Goal: Find specific page/section: Find specific page/section

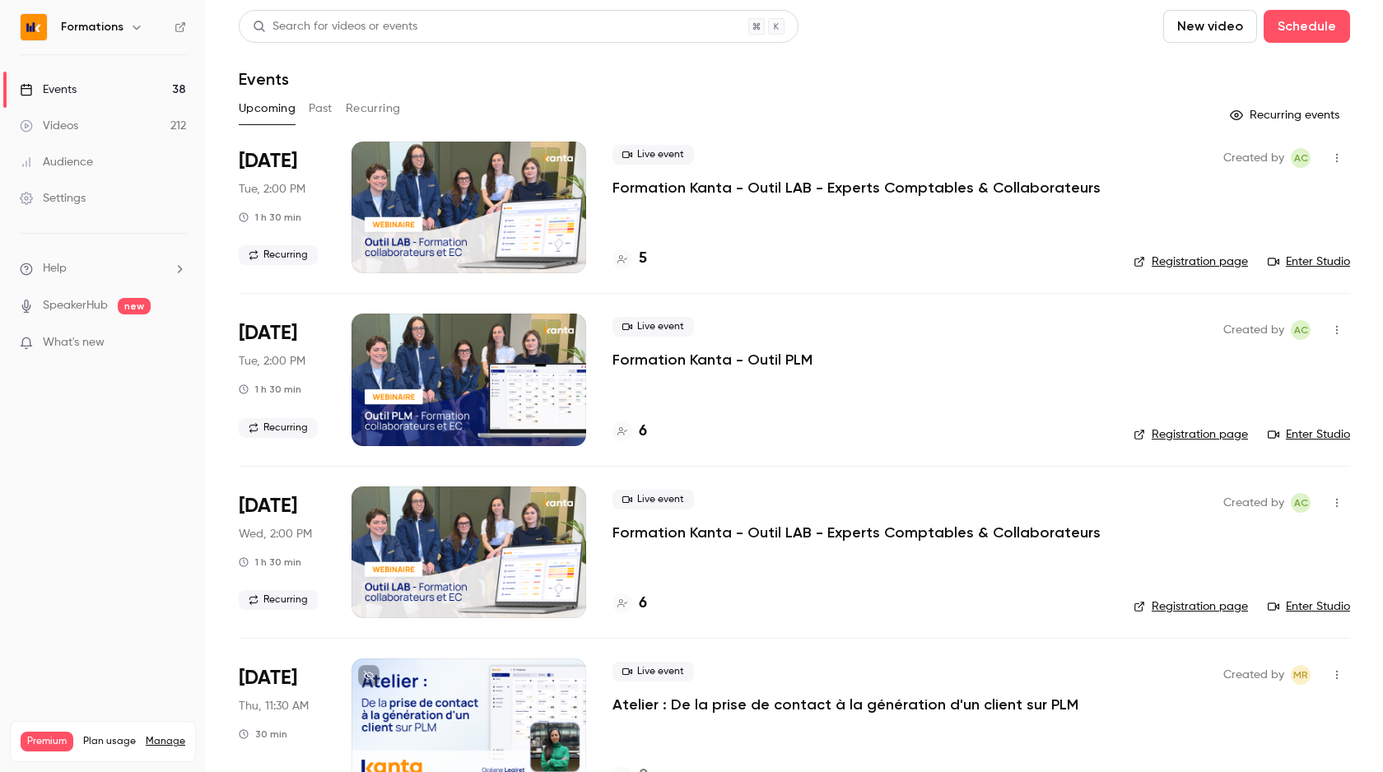
click at [331, 116] on button "Past" at bounding box center [321, 108] width 24 height 26
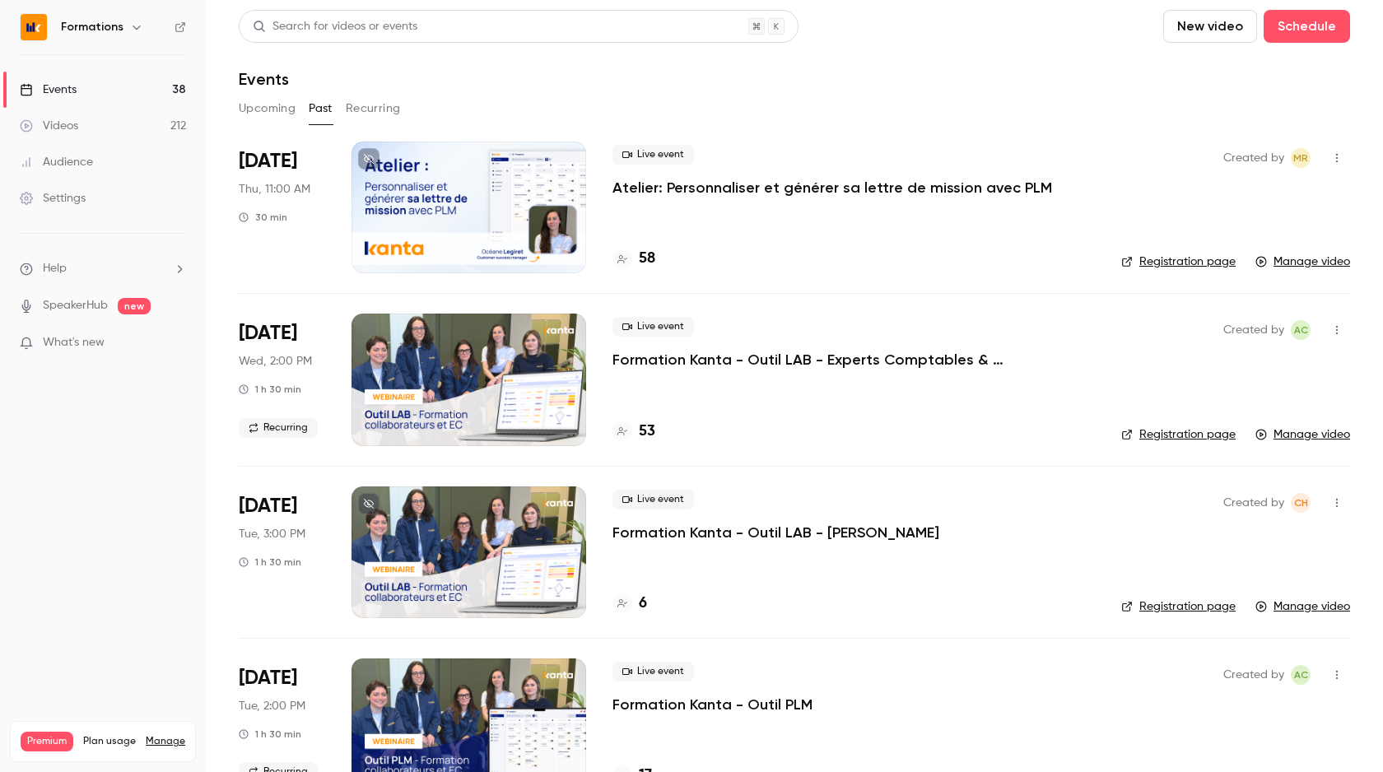
click at [535, 243] on div at bounding box center [469, 208] width 235 height 132
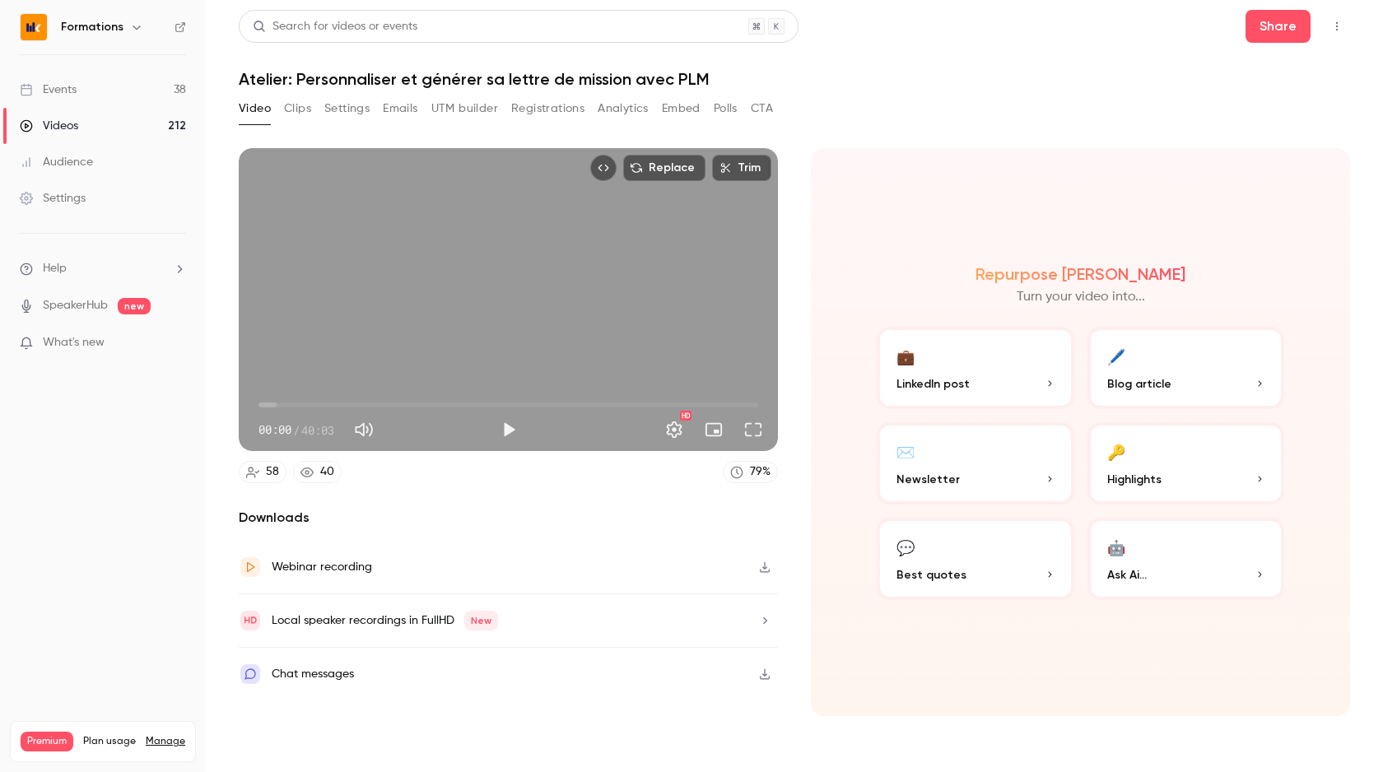
click at [764, 105] on button "CTA" at bounding box center [762, 108] width 22 height 26
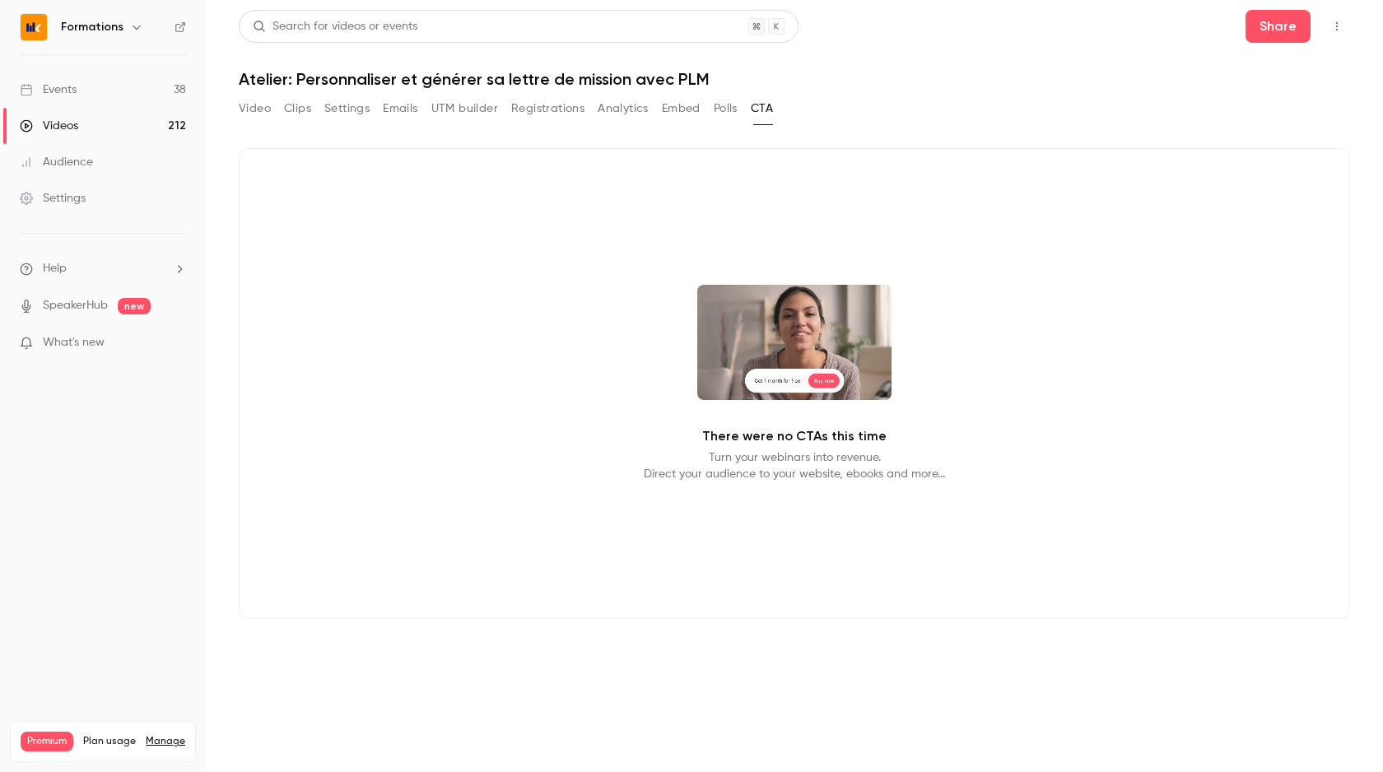
click at [720, 103] on button "Polls" at bounding box center [726, 108] width 24 height 26
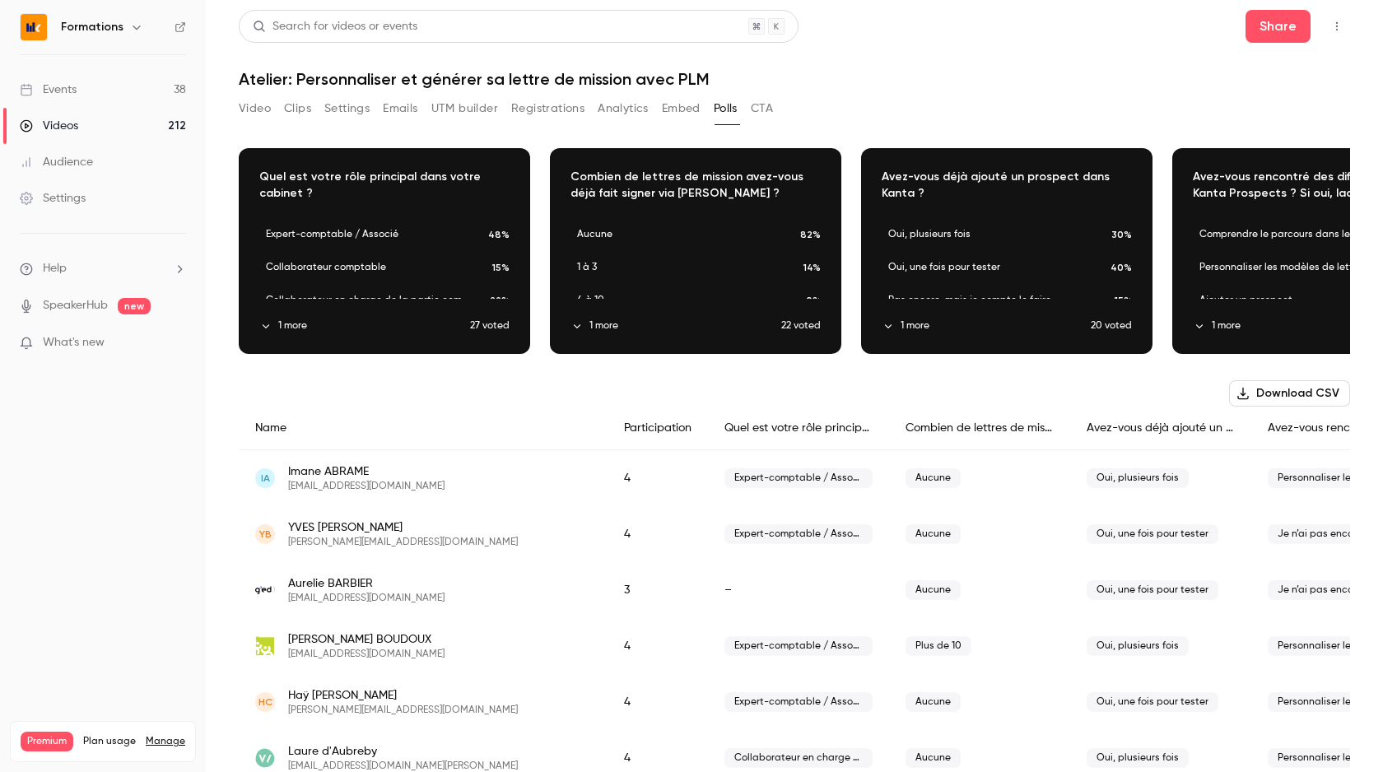
click at [668, 102] on button "Embed" at bounding box center [681, 108] width 39 height 26
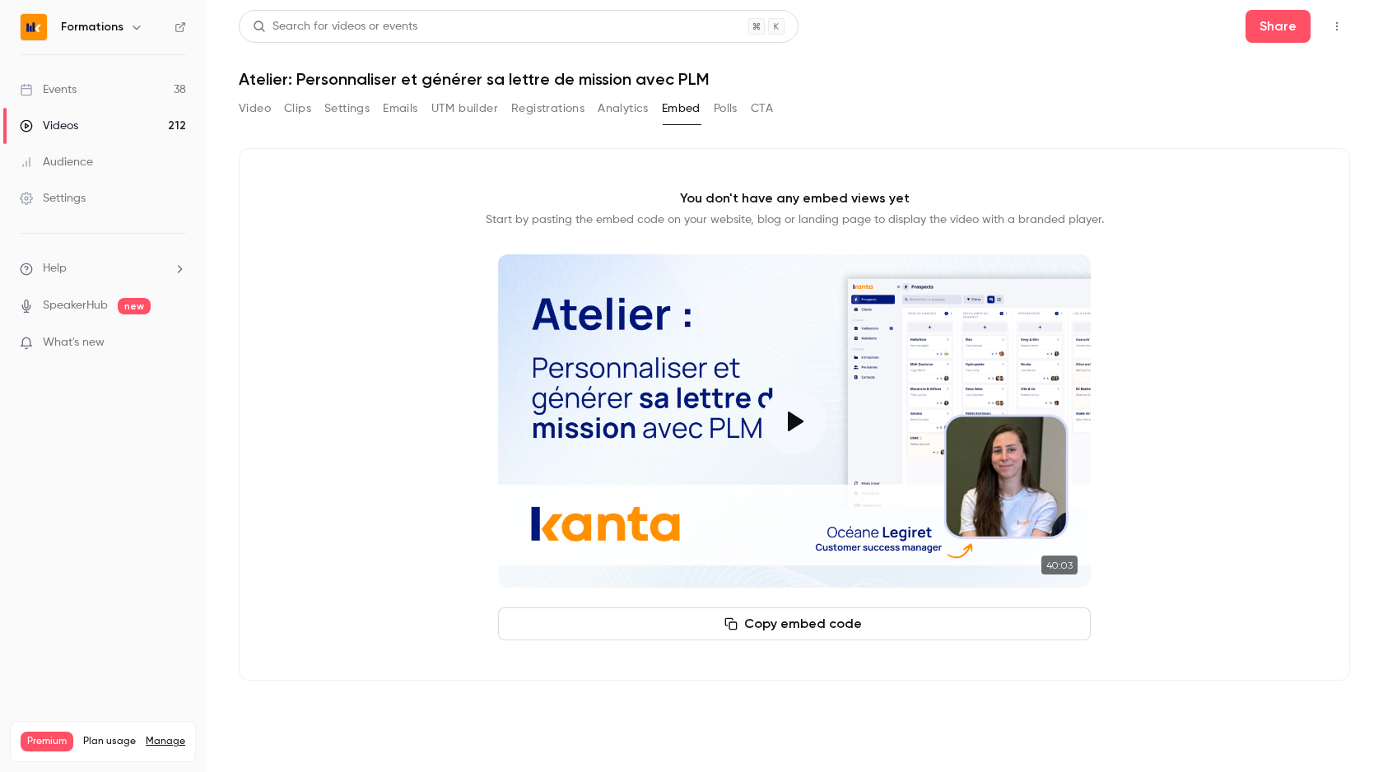
click at [612, 102] on button "Analytics" at bounding box center [623, 108] width 51 height 26
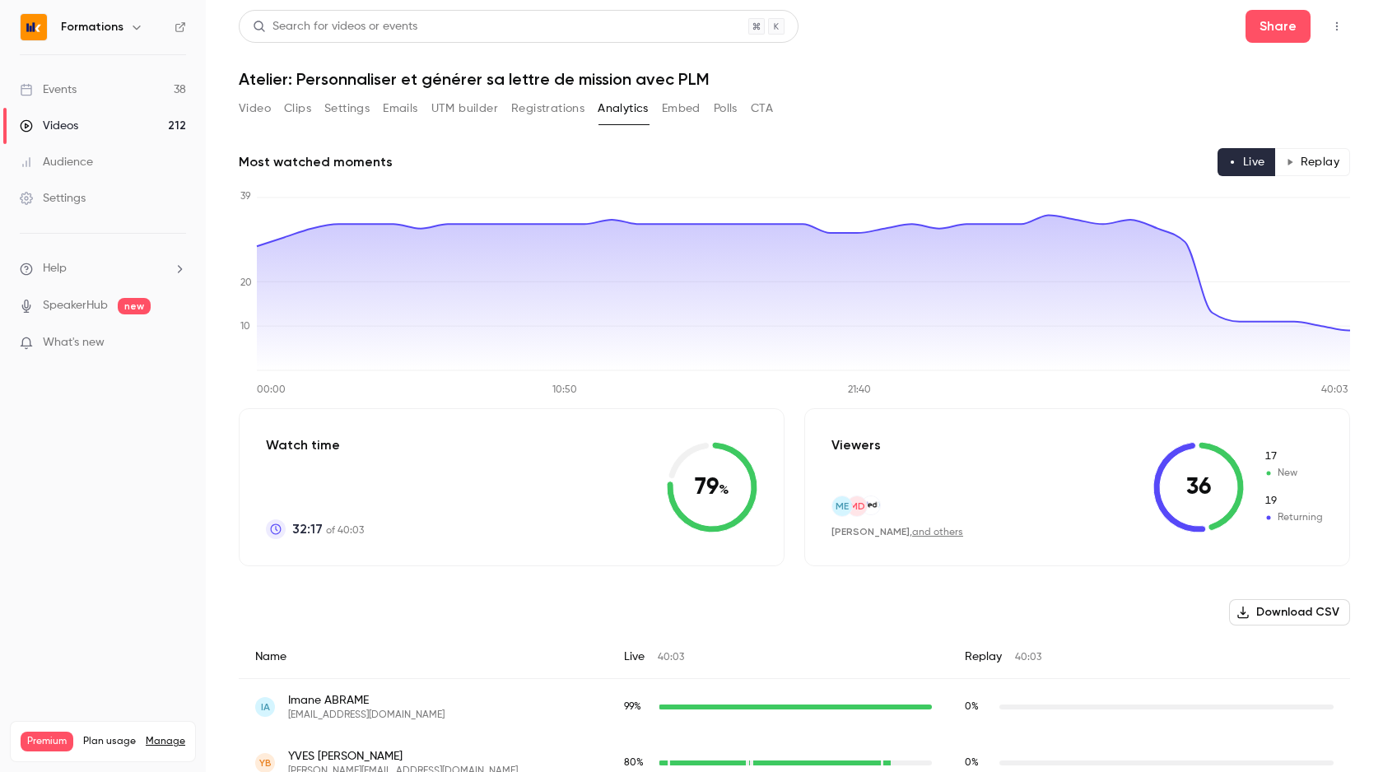
click at [542, 107] on button "Registrations" at bounding box center [547, 108] width 73 height 26
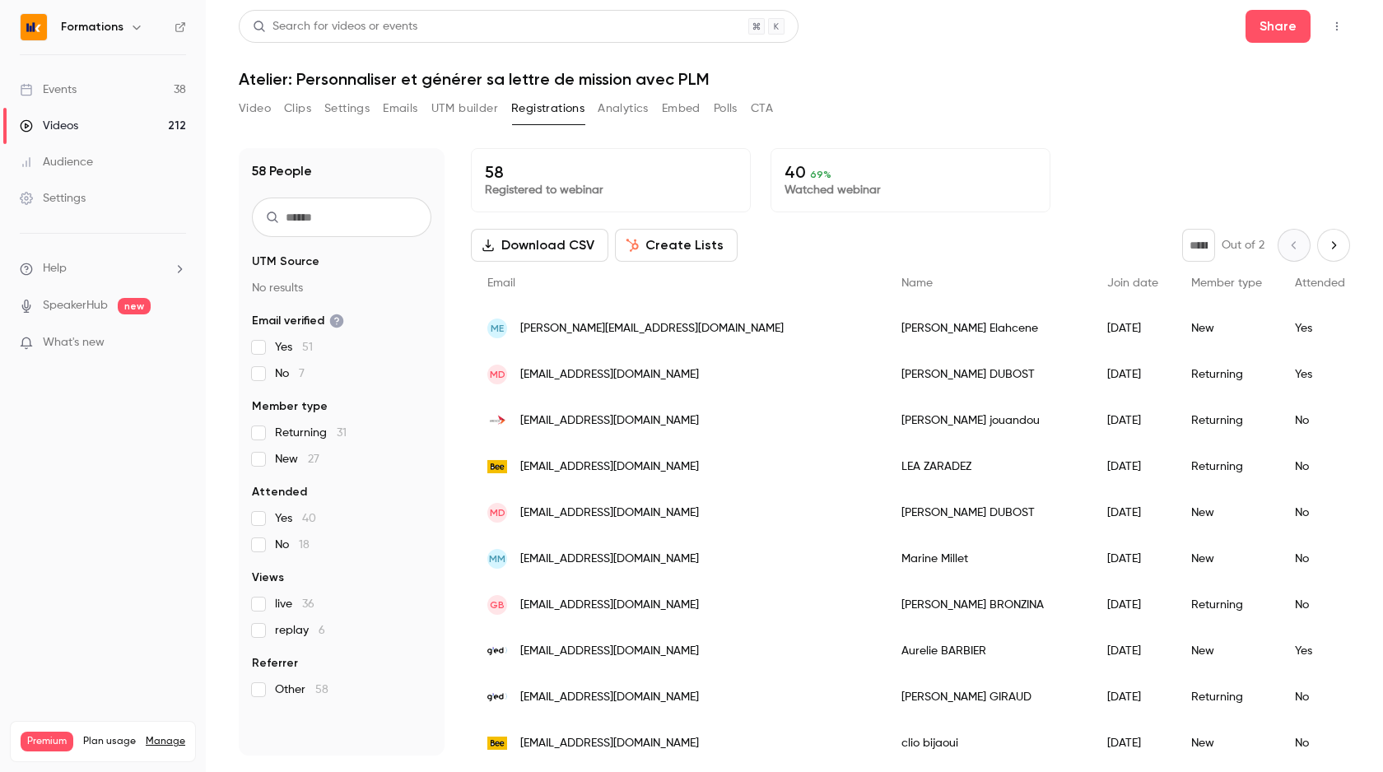
click at [460, 109] on button "UTM builder" at bounding box center [464, 108] width 67 height 26
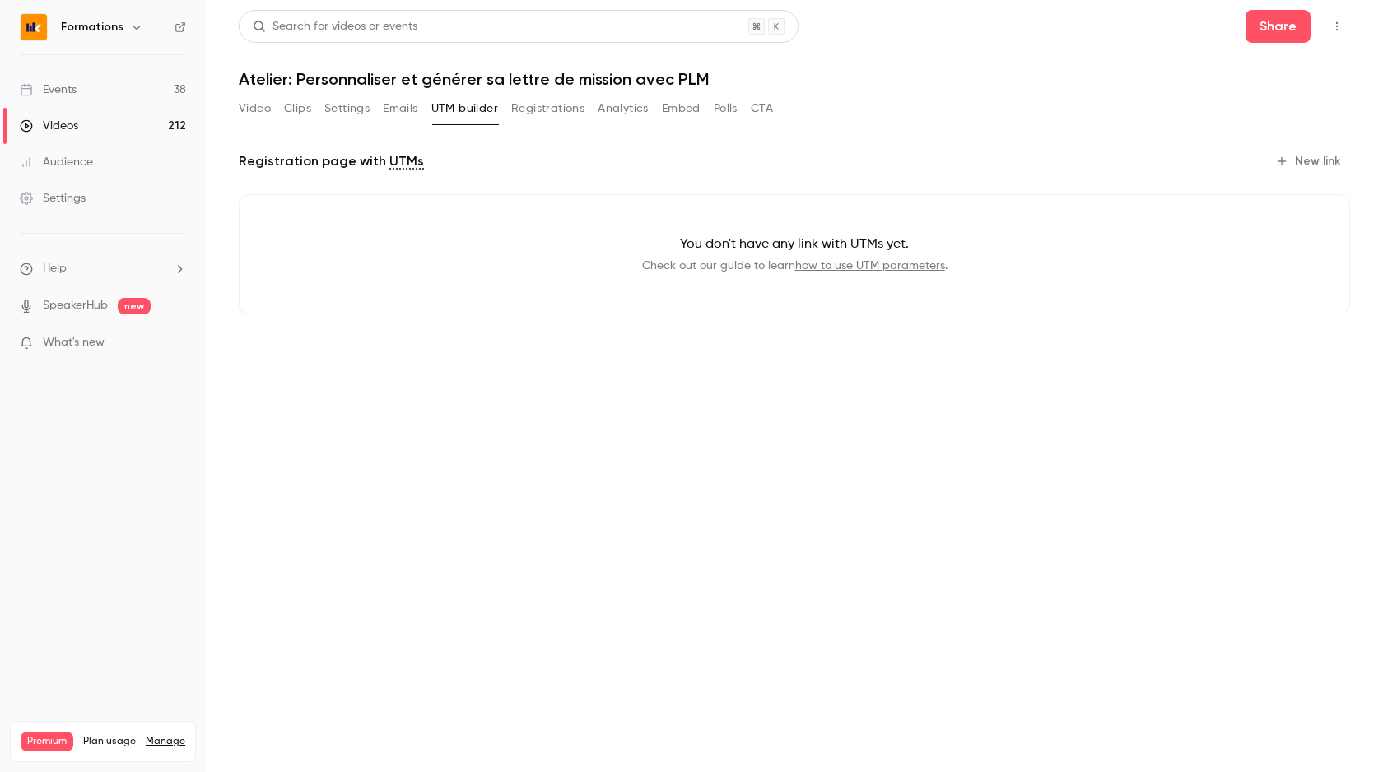
click at [356, 101] on button "Settings" at bounding box center [346, 108] width 45 height 26
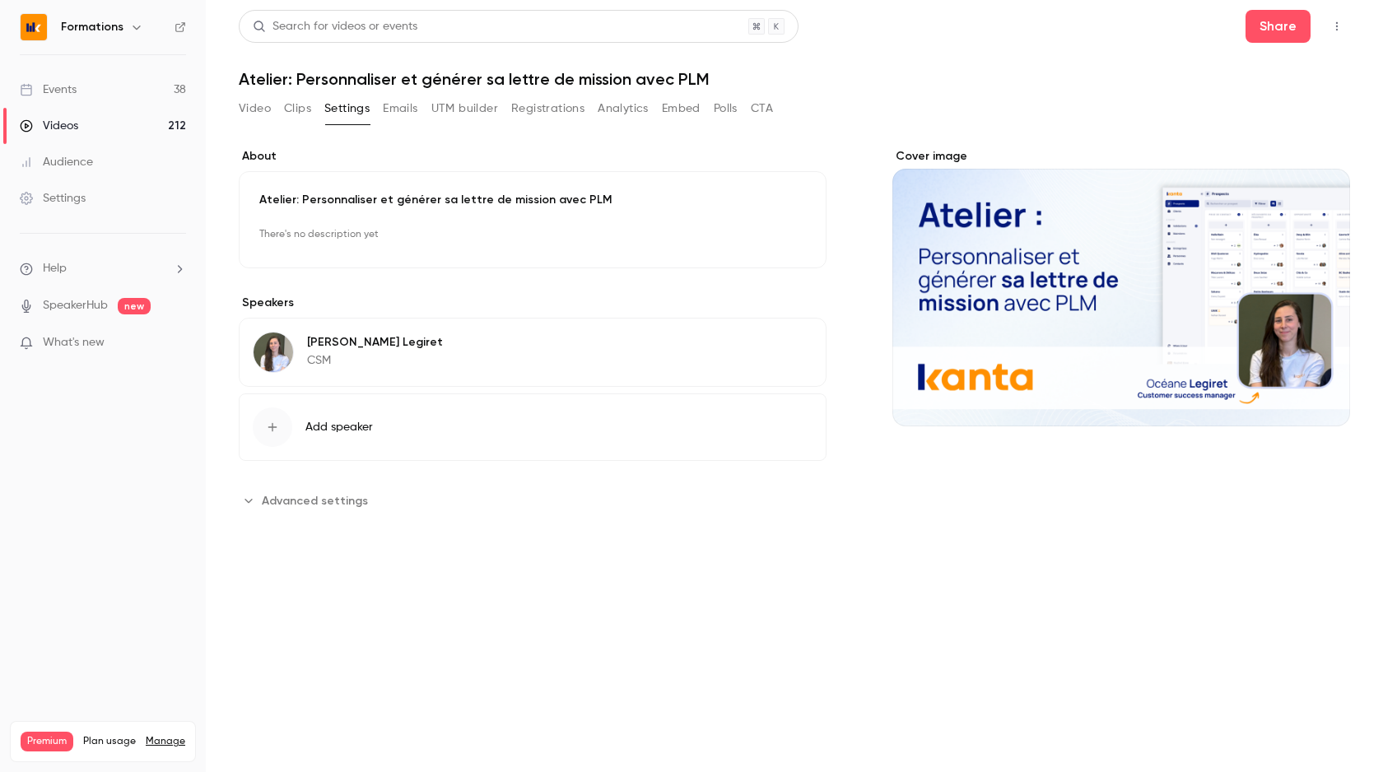
click at [400, 105] on button "Emails" at bounding box center [400, 108] width 35 height 26
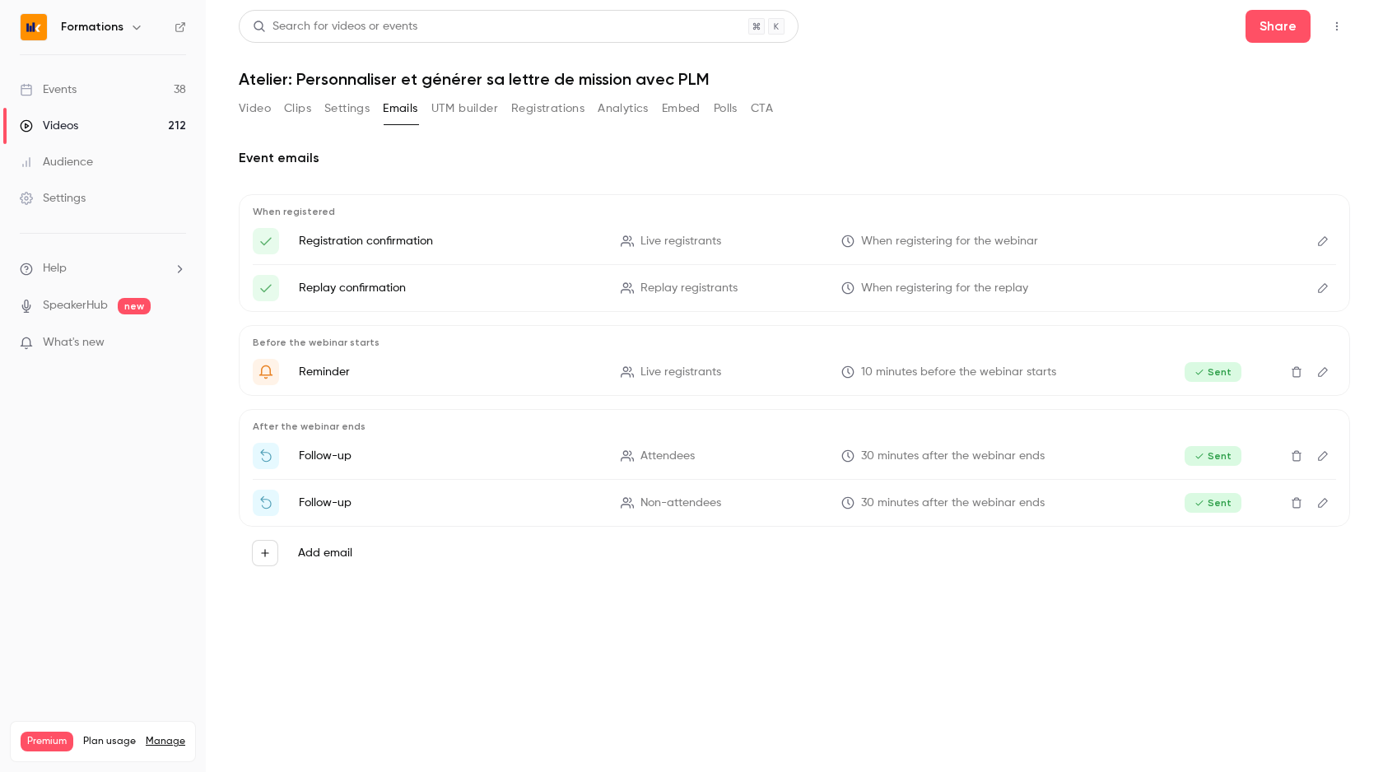
click at [333, 107] on button "Settings" at bounding box center [346, 108] width 45 height 26
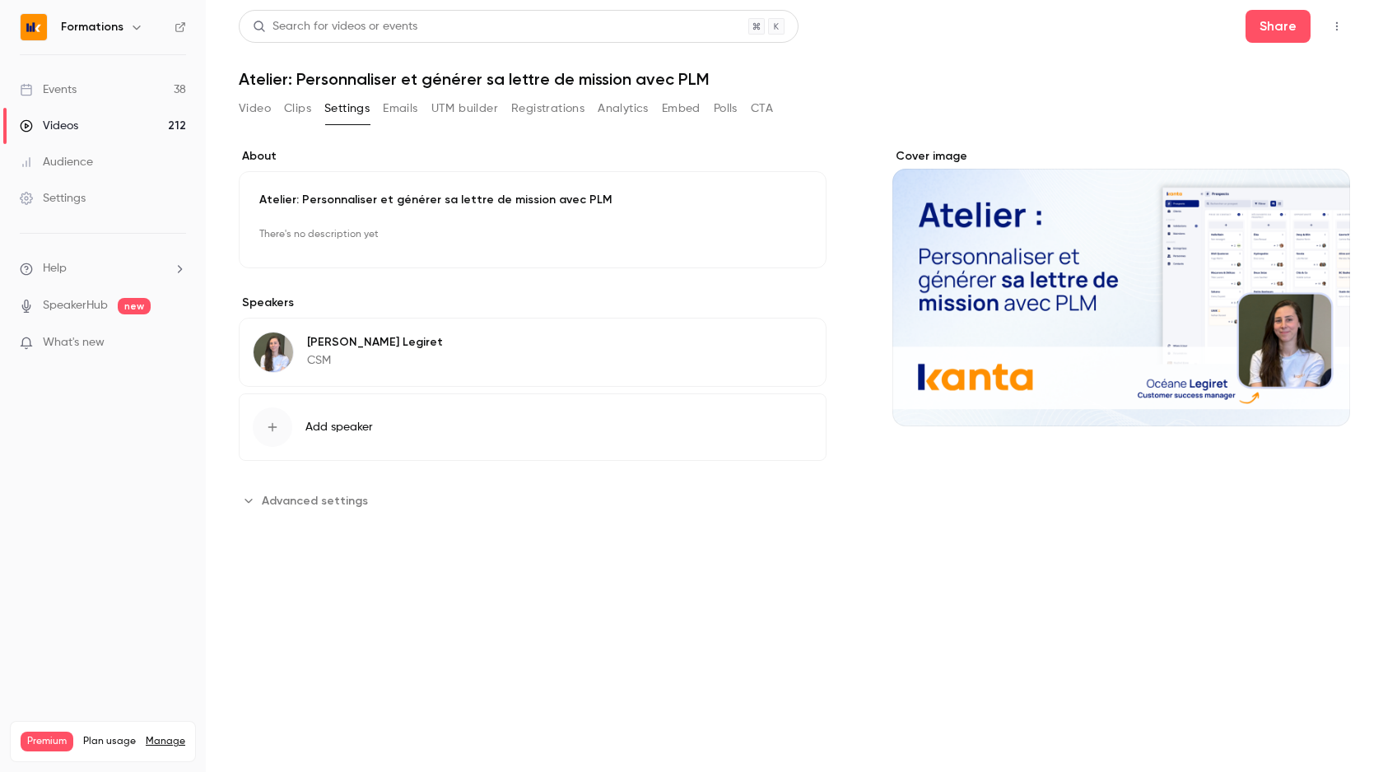
click at [300, 100] on button "Clips" at bounding box center [297, 108] width 27 height 26
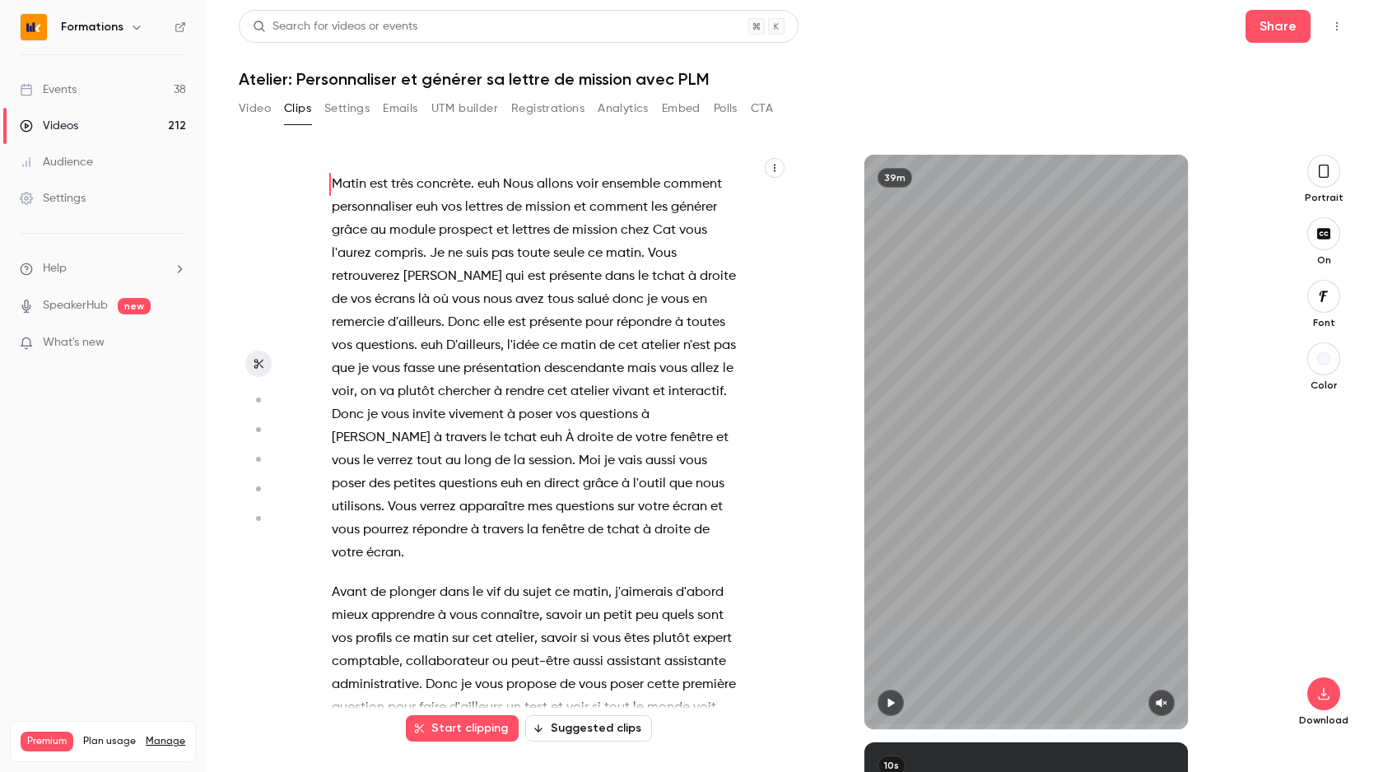
click at [245, 119] on button "Video" at bounding box center [255, 108] width 32 height 26
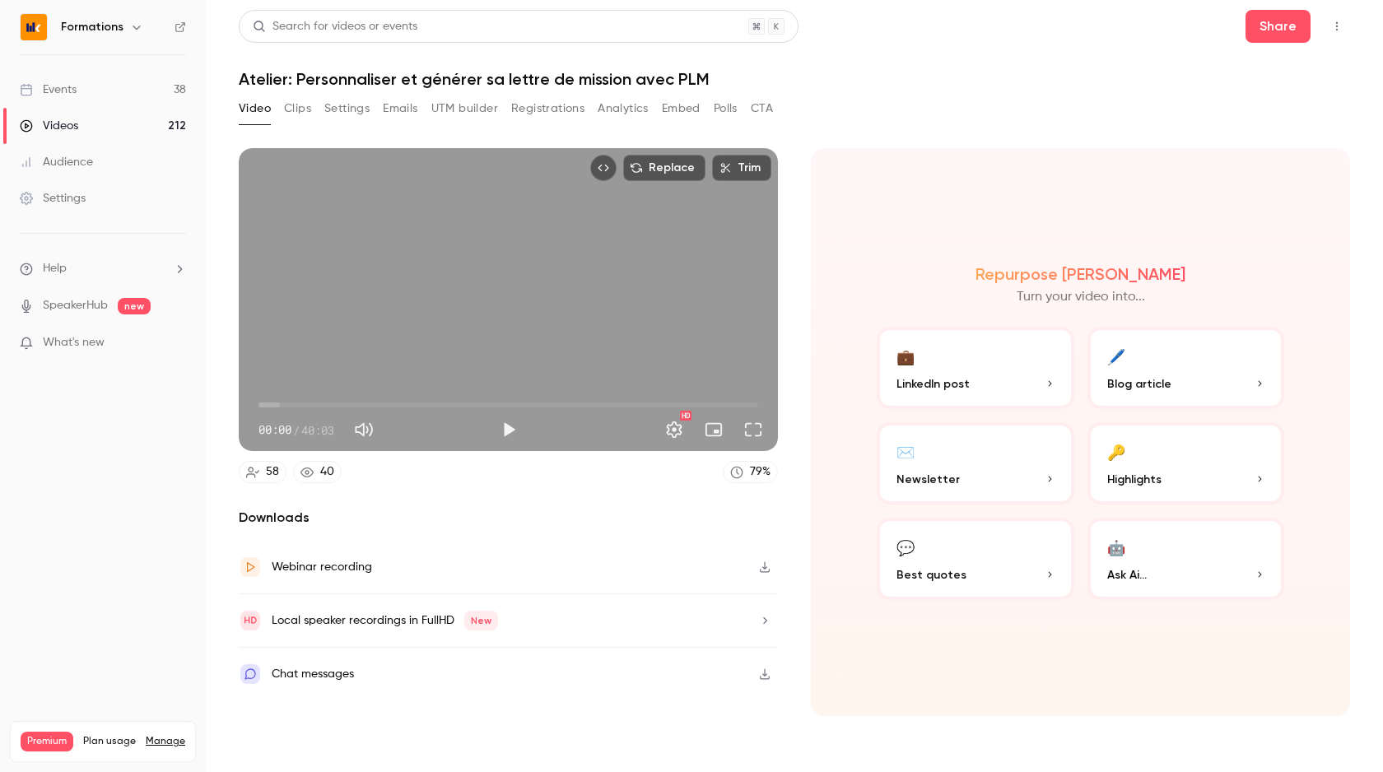
click at [342, 677] on div "Chat messages" at bounding box center [313, 674] width 82 height 20
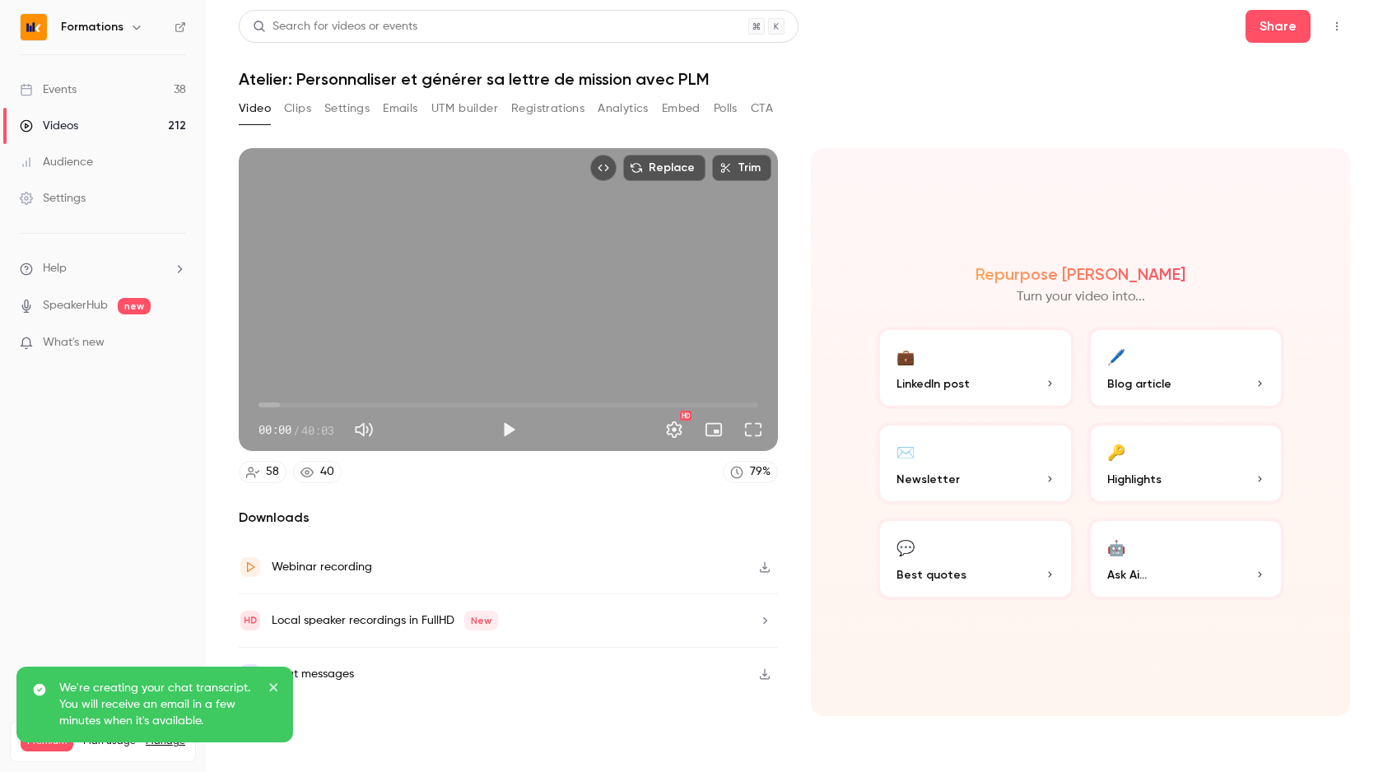
click at [771, 680] on button "button" at bounding box center [765, 674] width 26 height 26
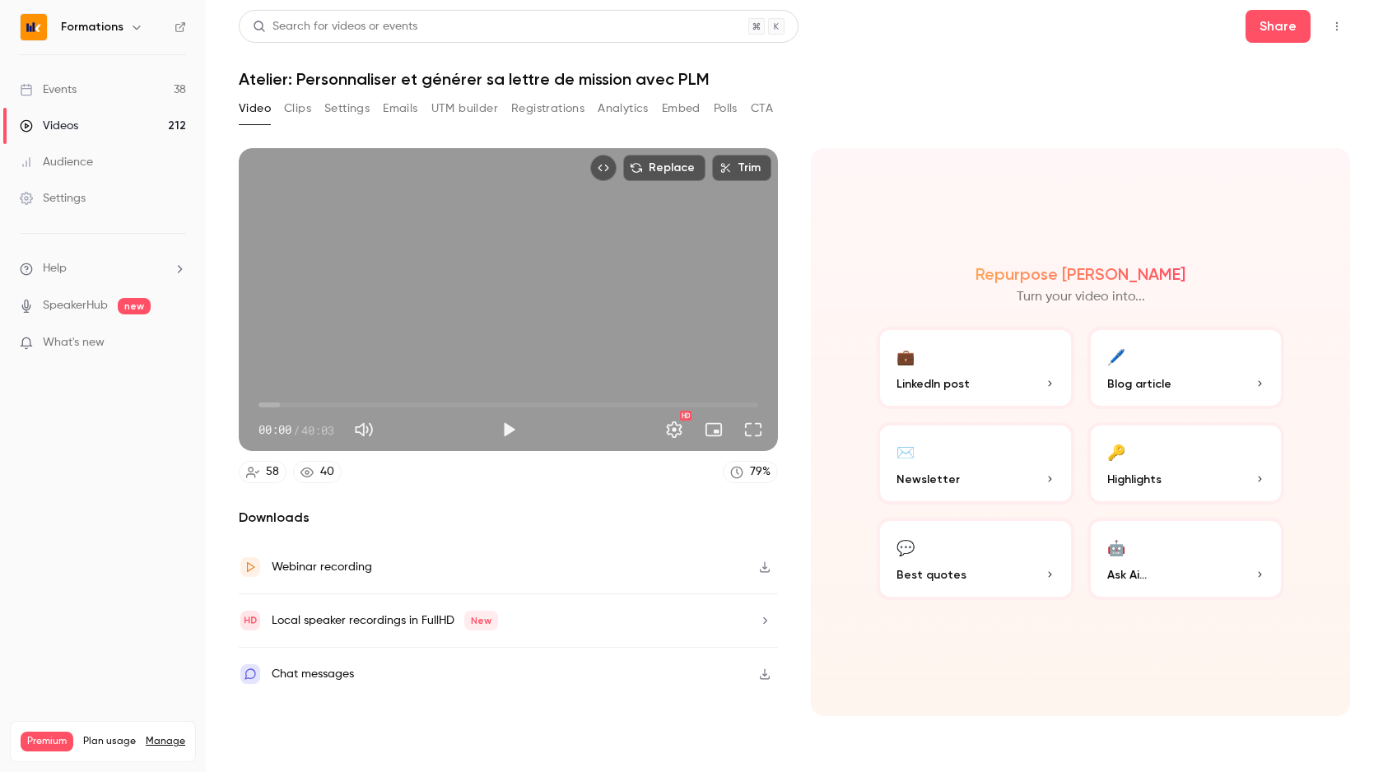
click at [766, 671] on icon "button" at bounding box center [764, 674] width 13 height 12
